Goal: Book appointment/travel/reservation

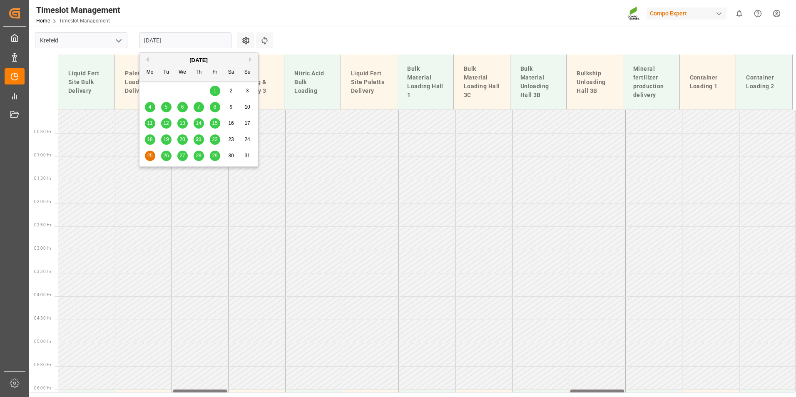
scroll to position [455, 0]
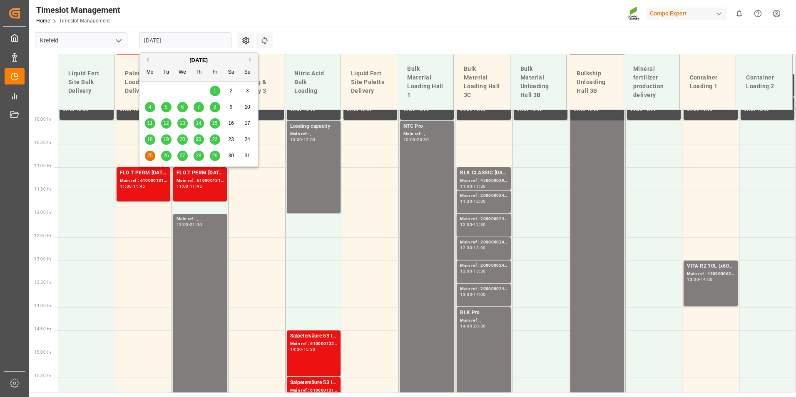
click at [198, 140] on span "21" at bounding box center [198, 139] width 5 height 6
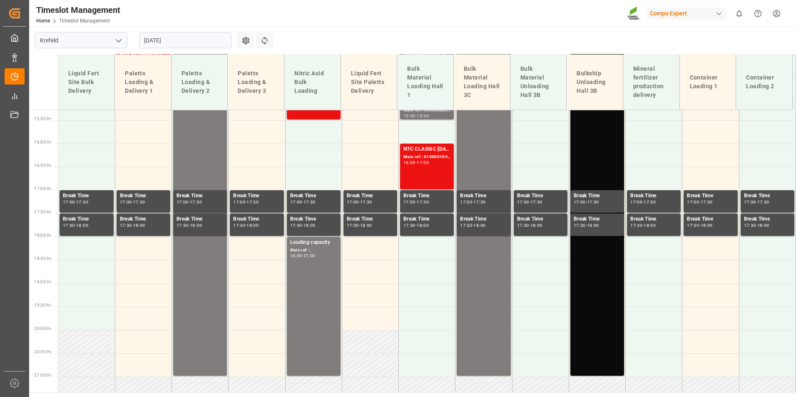
scroll to position [737, 0]
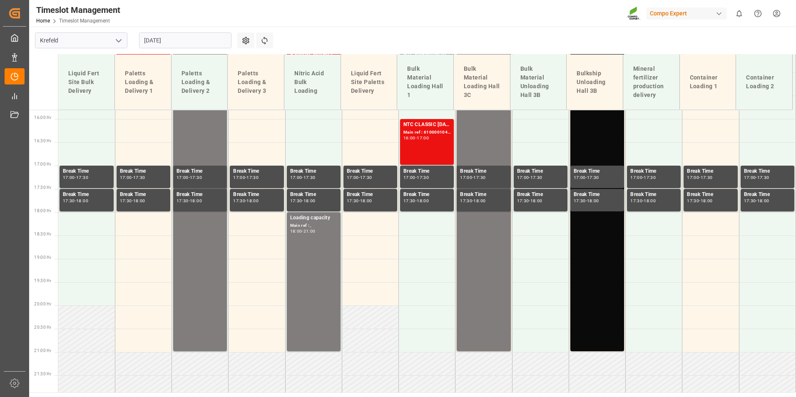
click at [200, 38] on input "[DATE]" at bounding box center [185, 40] width 92 height 16
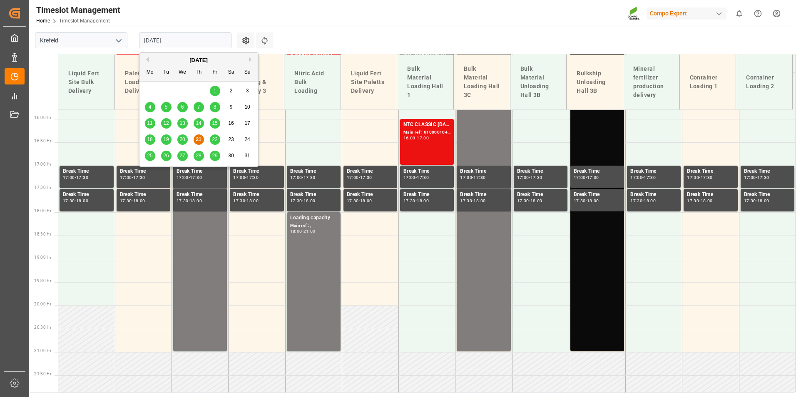
click at [214, 141] on span "22" at bounding box center [214, 139] width 5 height 6
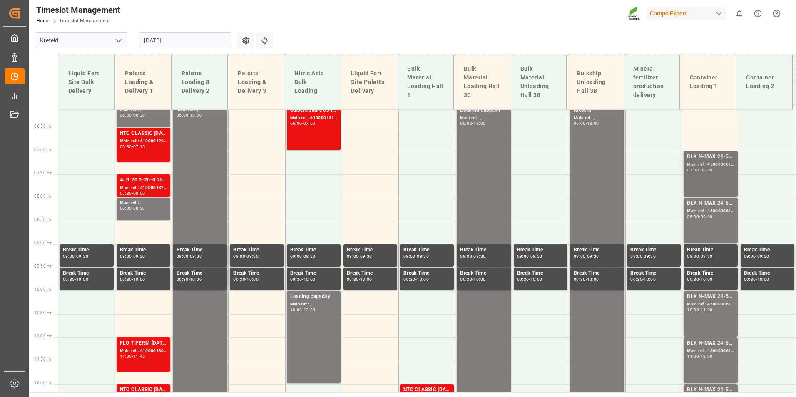
scroll to position [279, 0]
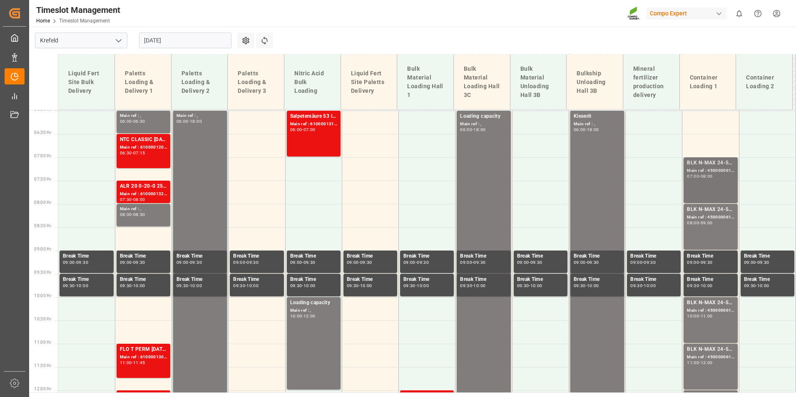
click at [700, 181] on div "BLK N-MAX 24-5-5 25KG (x42) INT MTO; Main ref : 4500000617, 2000000562; 07:00 -…" at bounding box center [710, 180] width 47 height 42
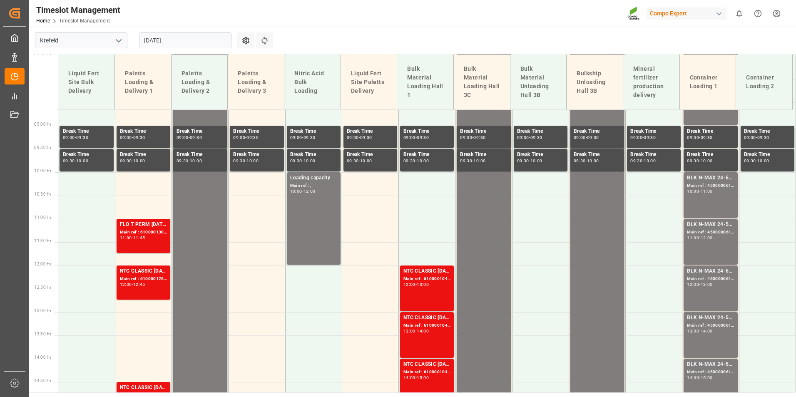
click at [707, 202] on div "BLK N-MAX 24-5-5 25KG (x42) INT MTO; Main ref : 4500000612, 2000000562; 10:00 -…" at bounding box center [710, 195] width 47 height 42
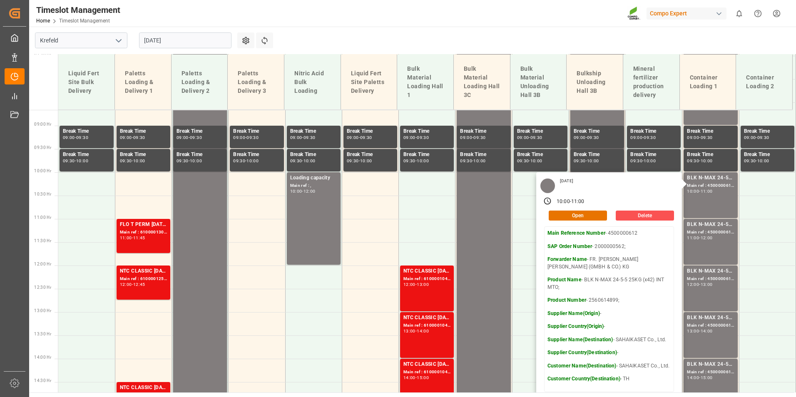
scroll to position [445, 0]
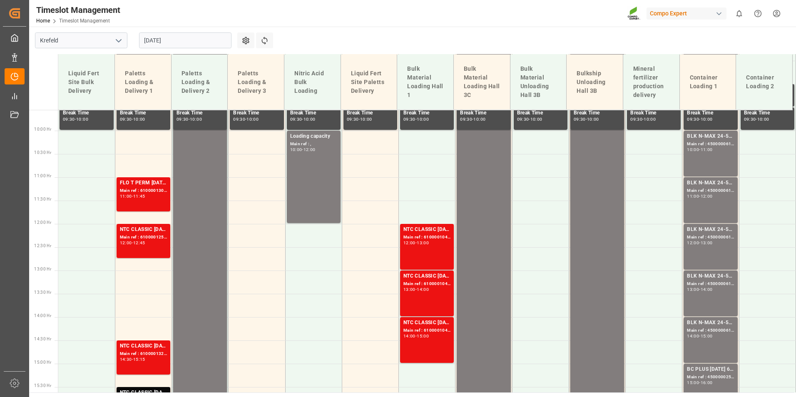
click at [709, 219] on div "BLK N-MAX 24-5-5 25KG (x42) INT MTO; Main ref : 4500000615, 2000000562; 11:00 -…" at bounding box center [710, 200] width 47 height 42
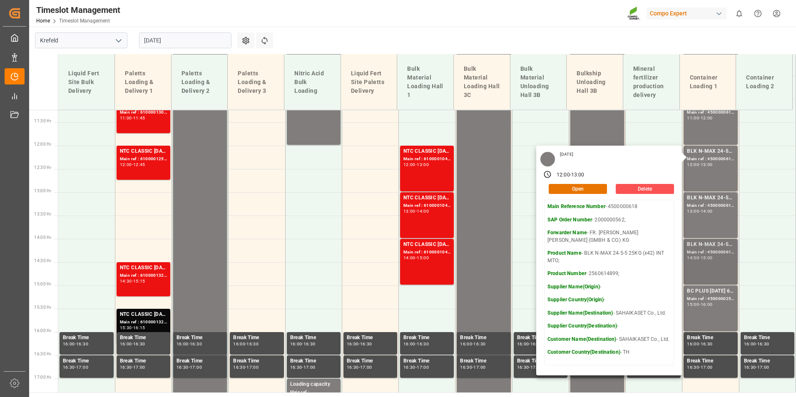
scroll to position [570, 0]
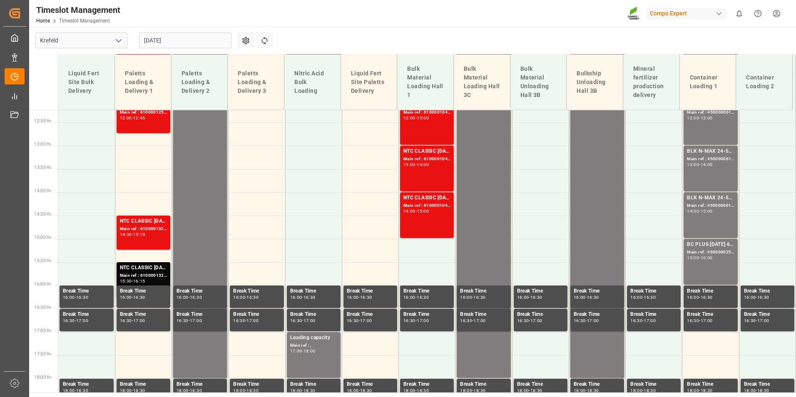
click at [699, 174] on div "BLK N-MAX 24-5-5 25KG (x42) INT MTO; Main ref : 4500000614, 2000000562; 13:00 -…" at bounding box center [710, 168] width 47 height 42
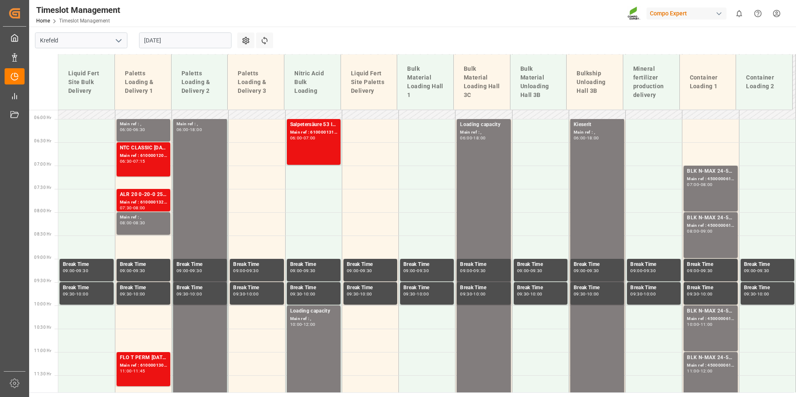
scroll to position [154, 0]
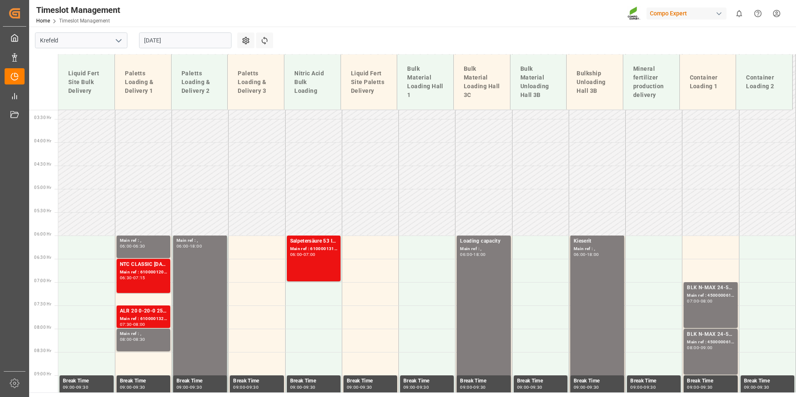
click at [179, 39] on input "22.08.2025" at bounding box center [185, 40] width 92 height 16
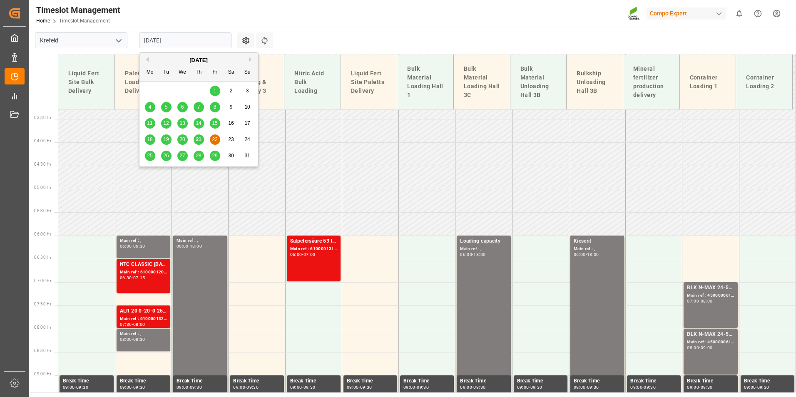
click at [151, 155] on span "25" at bounding box center [149, 156] width 5 height 6
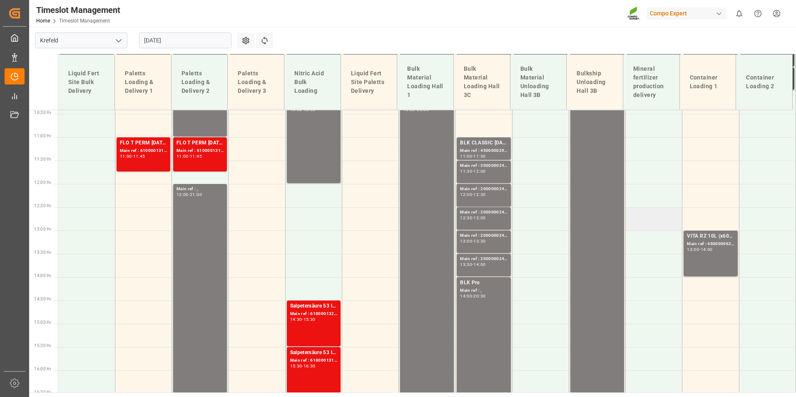
scroll to position [487, 0]
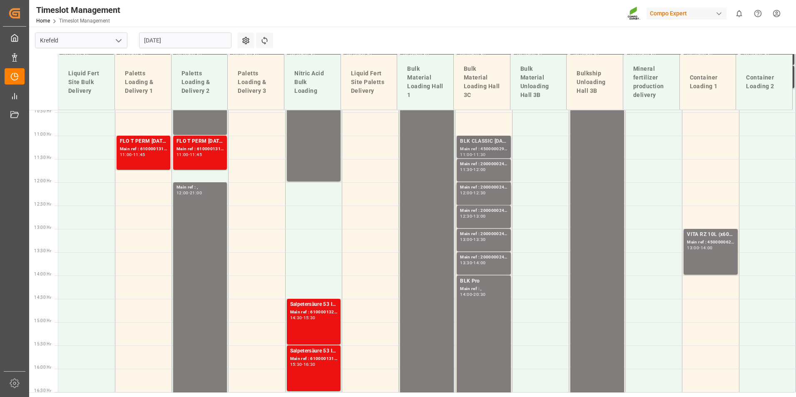
click at [471, 144] on div "BLK CLASSIC [DATE]+3+TE BULK;" at bounding box center [483, 141] width 47 height 8
click at [479, 159] on div "Main ref : 2000000240, 11:30 - 12:00" at bounding box center [484, 170] width 54 height 22
click at [477, 150] on div "Main ref : 4500000293, 2000000240;" at bounding box center [483, 149] width 47 height 7
click at [488, 171] on div "11:30 - 12:00" at bounding box center [483, 170] width 47 height 5
click at [497, 199] on div "Main ref : 2000000240, 12:00 - 12:30" at bounding box center [483, 193] width 47 height 19
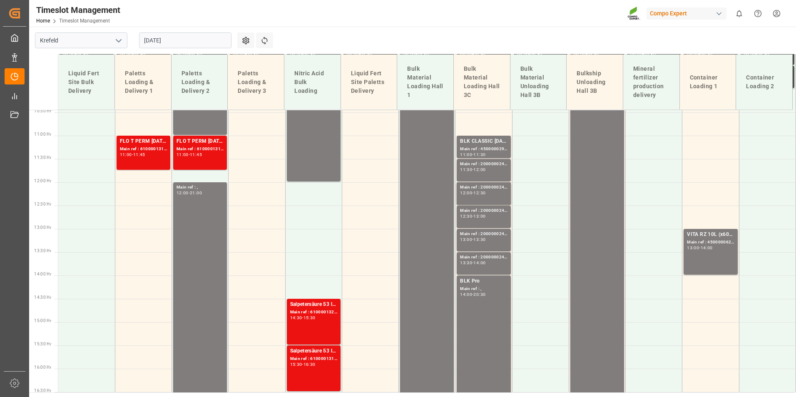
click at [489, 221] on div "Main ref : 2000000240, 12:30 - 13:00" at bounding box center [483, 216] width 47 height 19
click at [497, 237] on div "Main ref : 2000000240," at bounding box center [483, 234] width 47 height 7
click at [492, 263] on div "13:30 - 14:00" at bounding box center [483, 263] width 47 height 5
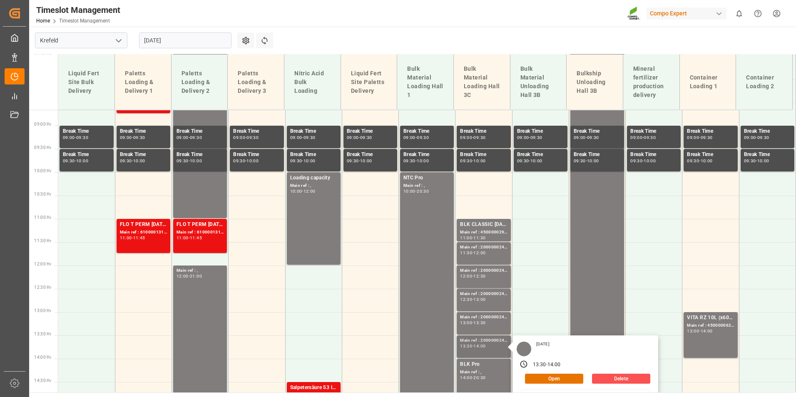
scroll to position [279, 0]
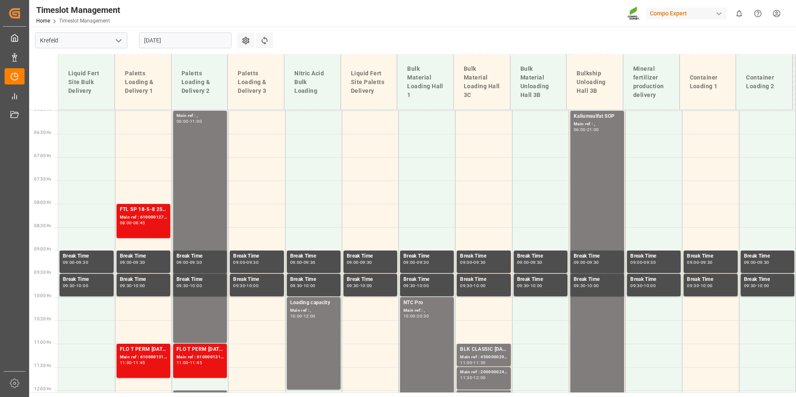
click at [171, 32] on div "[DATE]" at bounding box center [185, 40] width 104 height 27
click at [176, 40] on input "[DATE]" at bounding box center [185, 40] width 92 height 16
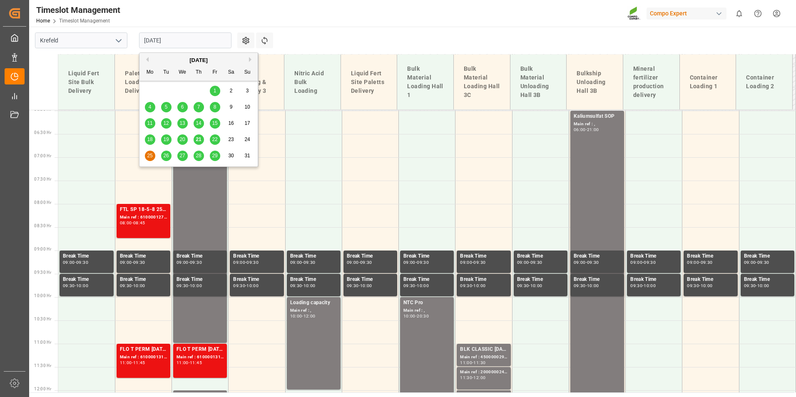
click at [170, 156] on div "26" at bounding box center [166, 156] width 10 height 10
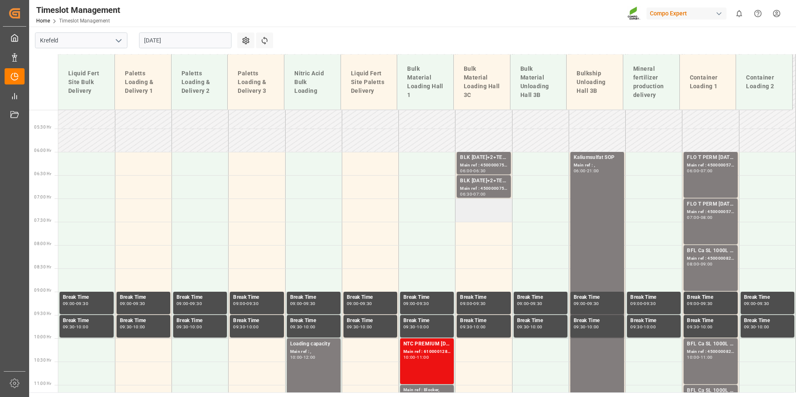
scroll to position [237, 0]
click at [481, 168] on div "Main ref : 4500000755, 2000000628;" at bounding box center [483, 165] width 47 height 7
click at [480, 179] on div "BLK 12-12-17+2+TE (GW) BULK;" at bounding box center [483, 181] width 47 height 8
click at [715, 180] on div "FLO T PERM 16-7-15 25kg (x42) WW; Main ref : 4500000576, 2000000429; 06:00 - 07…" at bounding box center [710, 175] width 47 height 42
click at [717, 214] on div "Main ref : 4500000577, 2000000429;" at bounding box center [710, 212] width 47 height 7
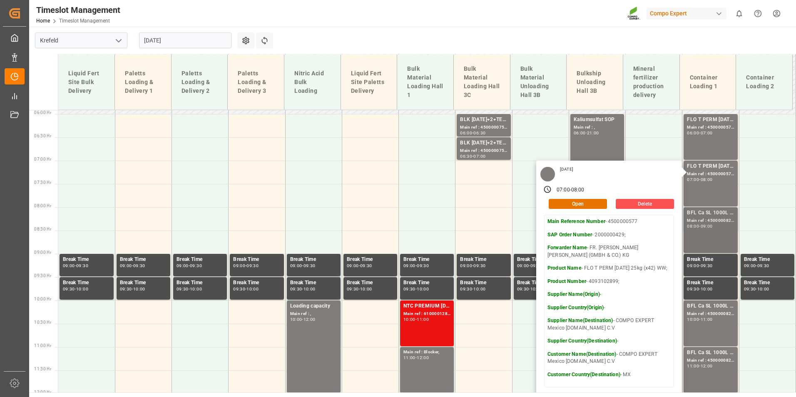
scroll to position [320, 0]
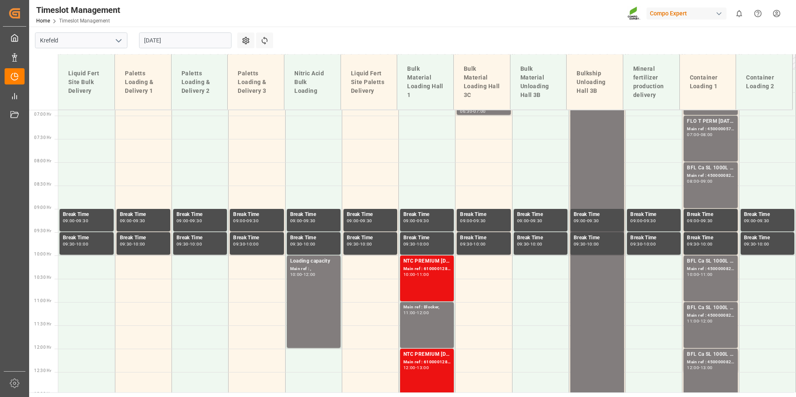
click at [718, 180] on div "08:00 - 09:00" at bounding box center [710, 181] width 47 height 5
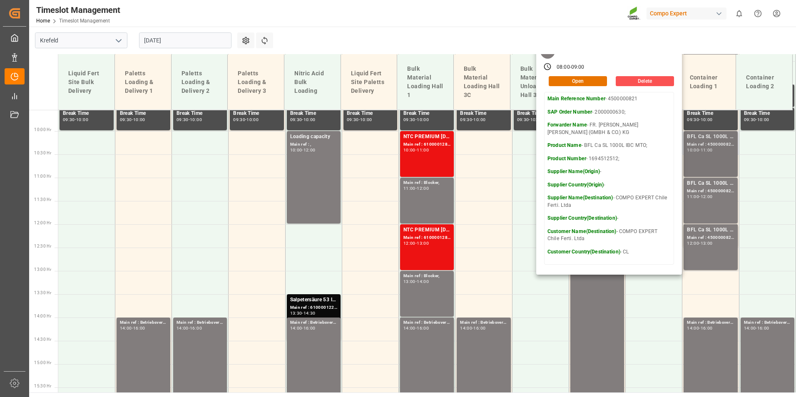
scroll to position [445, 0]
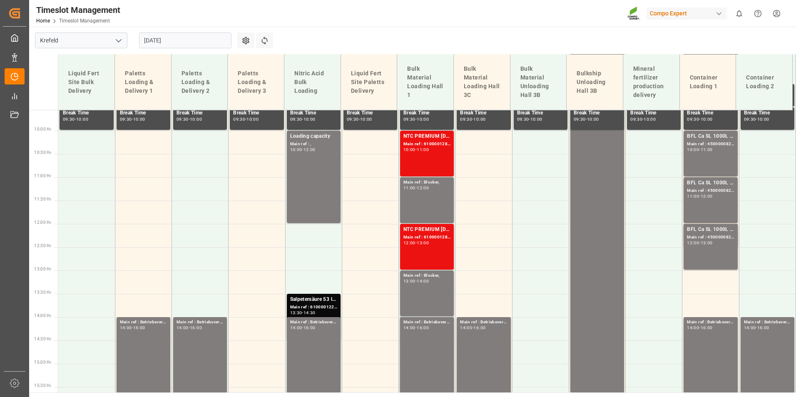
click at [706, 153] on div "BFL Ca SL 1000L IBC MTO; Main ref : 4500000822, 2000000630; 10:00 - 11:00" at bounding box center [710, 153] width 47 height 42
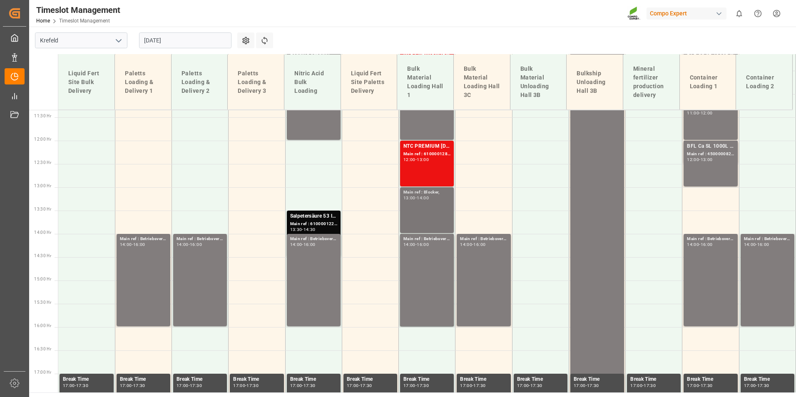
scroll to position [320, 0]
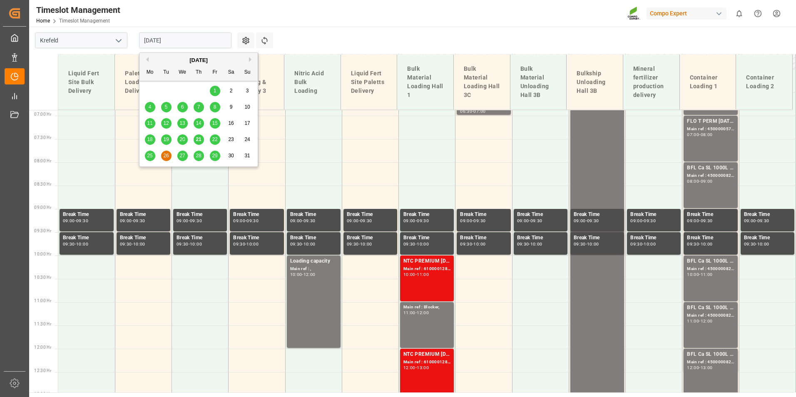
click at [192, 43] on input "26.08.2025" at bounding box center [185, 40] width 92 height 16
click at [183, 153] on span "27" at bounding box center [181, 156] width 5 height 6
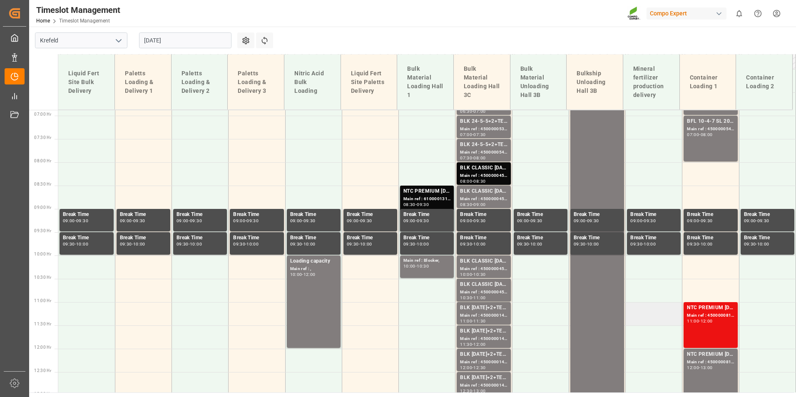
scroll to position [445, 0]
